Goal: Task Accomplishment & Management: Manage account settings

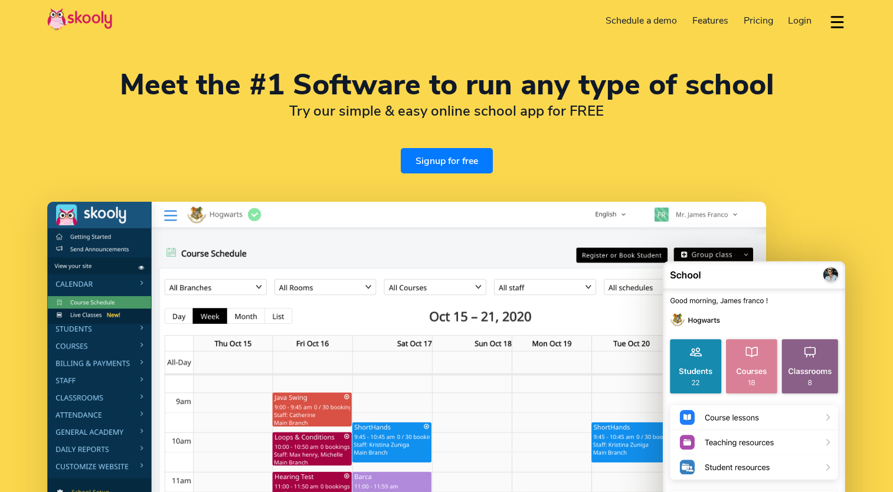
select select "en"
click at [802, 19] on span "Login" at bounding box center [800, 20] width 24 height 13
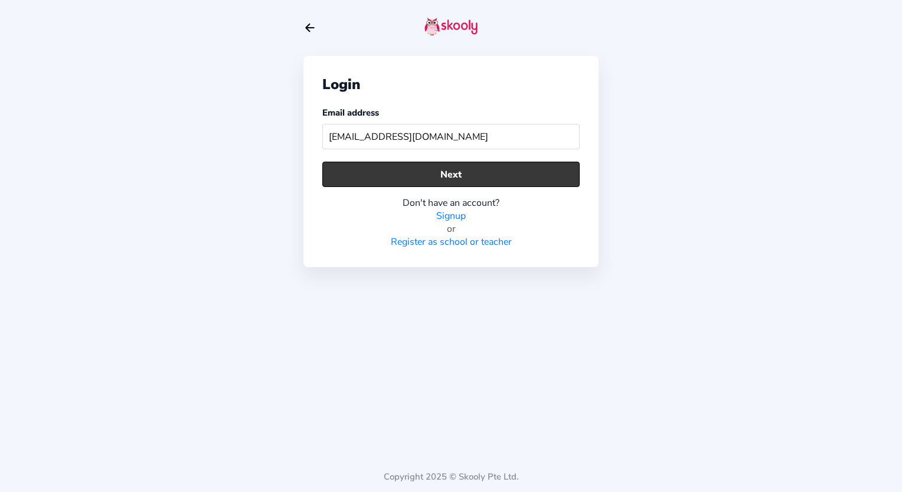
type input "mathapelomolefe29@gmail.com"
click at [395, 171] on button "Next" at bounding box center [450, 174] width 257 height 25
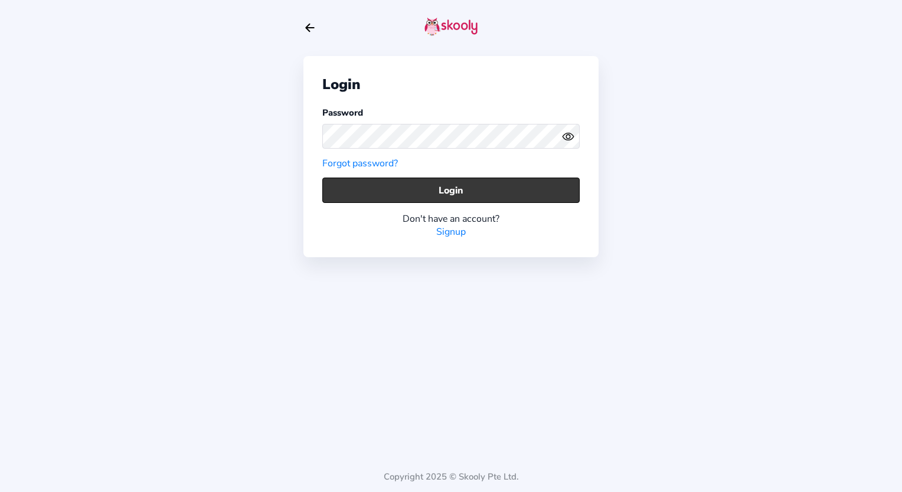
click at [385, 185] on button "Login" at bounding box center [450, 190] width 257 height 25
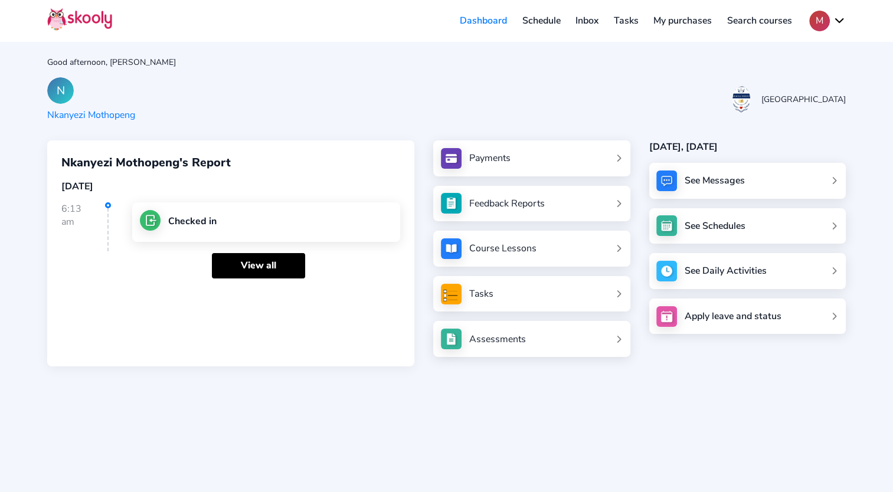
click at [718, 174] on div "See Messages" at bounding box center [714, 180] width 60 height 13
click at [687, 176] on div "See Messages" at bounding box center [747, 181] width 196 height 36
click at [528, 168] on link "Payments" at bounding box center [532, 158] width 182 height 21
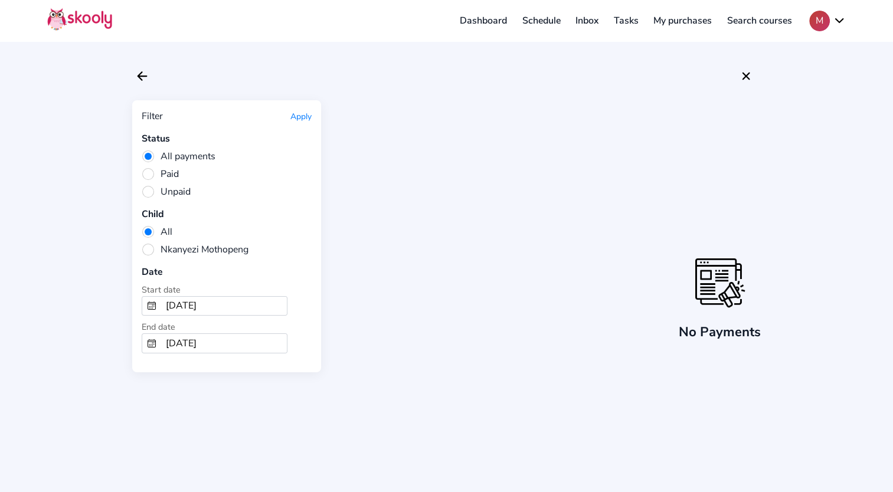
click at [152, 171] on span "Paid" at bounding box center [160, 174] width 37 height 13
click at [0, 0] on input "Paid" at bounding box center [0, 0] width 0 height 0
click at [304, 111] on button "Apply" at bounding box center [300, 116] width 21 height 11
click at [147, 249] on span "Nkanyezi Mothopeng" at bounding box center [195, 249] width 107 height 13
click at [0, 0] on input "Nkanyezi Mothopeng" at bounding box center [0, 0] width 0 height 0
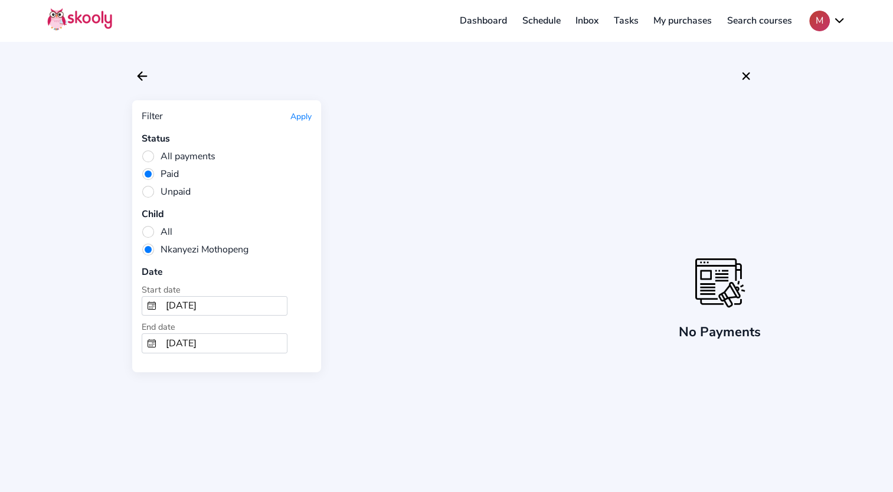
click at [300, 116] on button "Apply" at bounding box center [300, 116] width 21 height 11
click at [193, 297] on input "9/9/2024" at bounding box center [224, 306] width 126 height 19
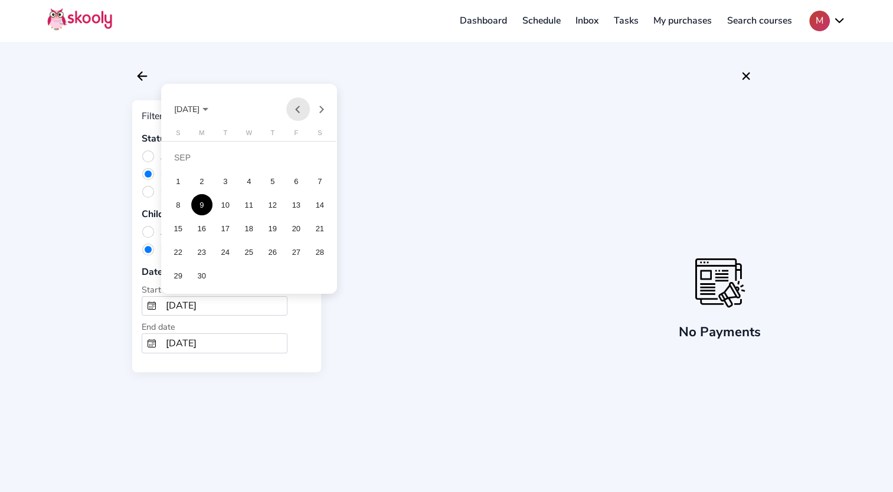
click at [303, 110] on button "Previous month" at bounding box center [298, 109] width 24 height 24
click at [320, 110] on button "Next month" at bounding box center [322, 109] width 24 height 24
click at [405, 140] on div at bounding box center [446, 246] width 893 height 492
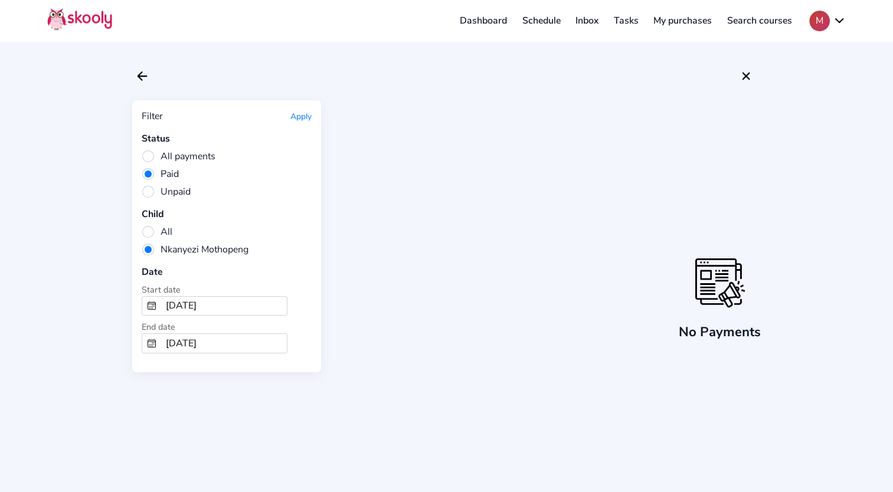
click at [301, 114] on button "Apply" at bounding box center [300, 116] width 21 height 11
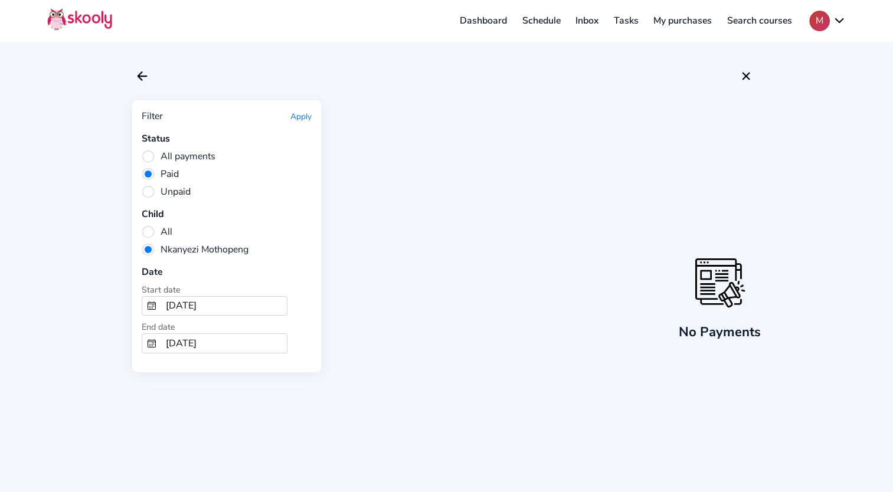
click at [481, 19] on link "Dashboard" at bounding box center [483, 20] width 63 height 19
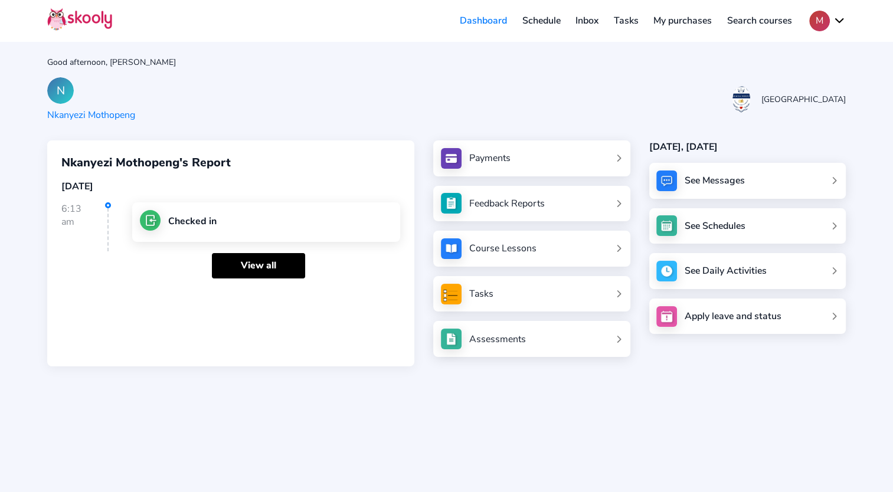
click at [705, 179] on div "See Messages" at bounding box center [714, 180] width 60 height 13
click at [831, 179] on div "See Messages" at bounding box center [747, 181] width 196 height 36
click at [582, 20] on link "Inbox" at bounding box center [587, 20] width 38 height 19
click at [584, 20] on link "Inbox" at bounding box center [587, 20] width 38 height 19
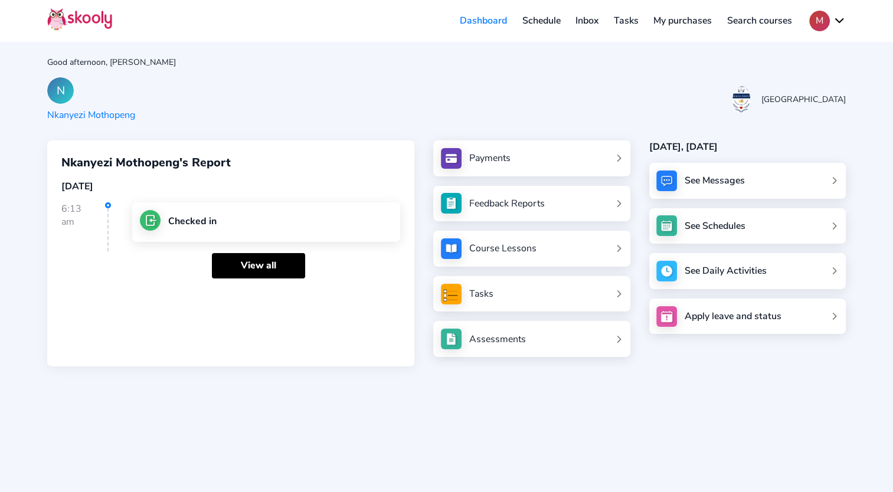
click at [584, 20] on link "Inbox" at bounding box center [587, 20] width 38 height 19
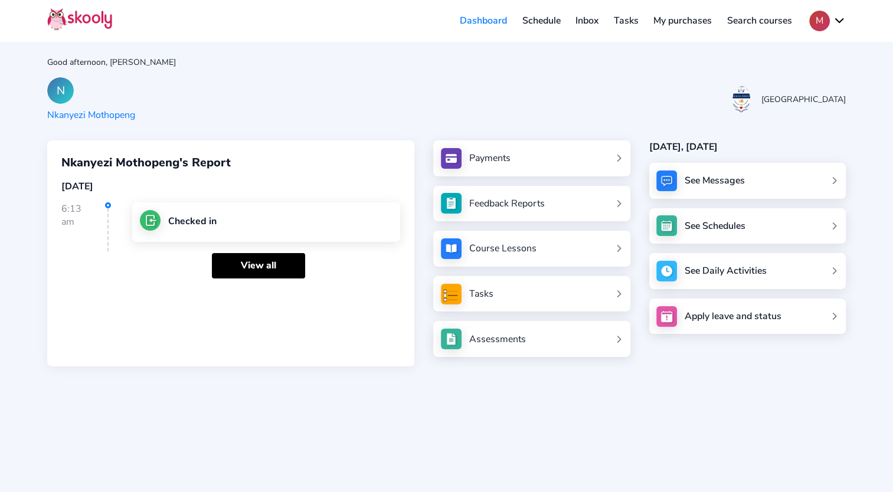
click at [584, 20] on link "Inbox" at bounding box center [587, 20] width 38 height 19
click at [838, 18] on button "M" at bounding box center [827, 21] width 37 height 21
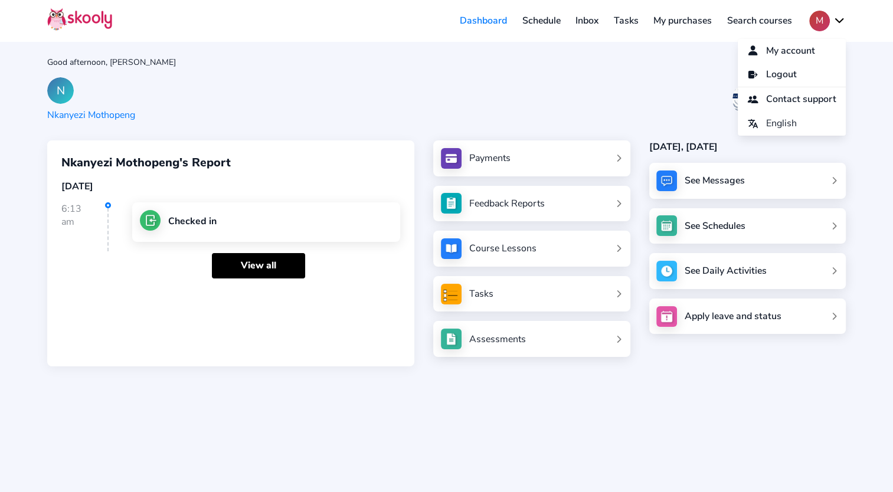
click at [538, 409] on div "Good afternoon, Mathapelo Molefe N Nkanyezi Mothopeng Ahava House Early Learnin…" at bounding box center [446, 246] width 893 height 492
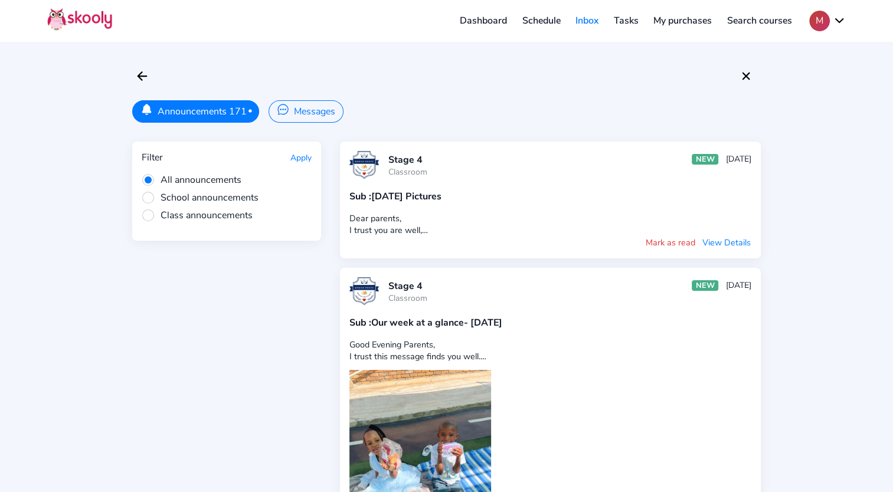
click at [312, 110] on button "Messages" at bounding box center [305, 111] width 74 height 22
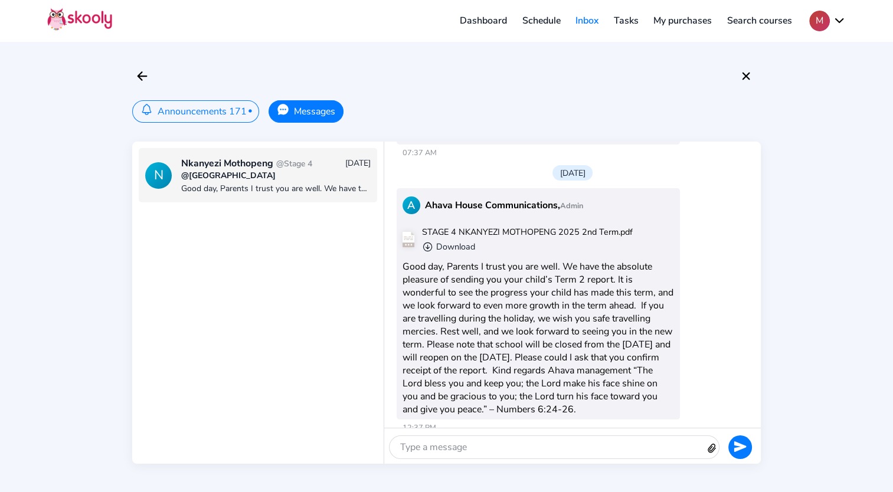
scroll to position [690, 0]
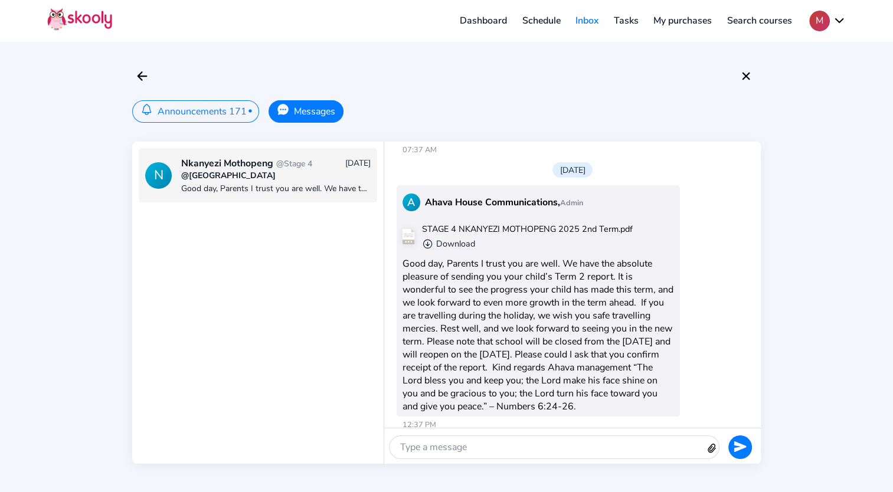
click at [429, 238] on icon "Arrow Down Circle" at bounding box center [427, 243] width 11 height 11
